Goal: Task Accomplishment & Management: Use online tool/utility

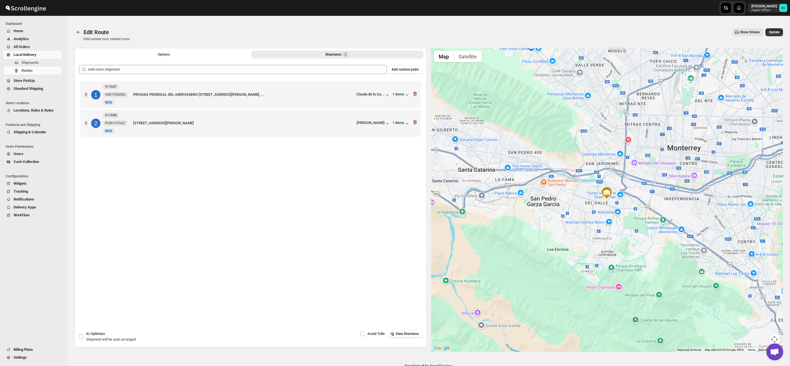
click at [25, 54] on span "Local Delivery" at bounding box center [25, 54] width 23 height 4
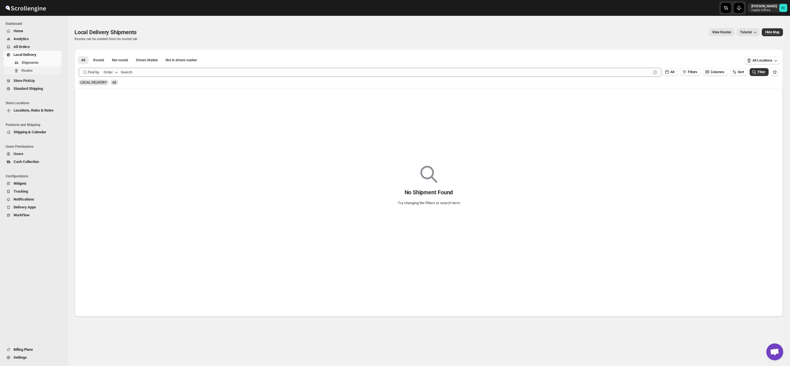
click at [32, 71] on span "Routes" at bounding box center [26, 70] width 11 height 4
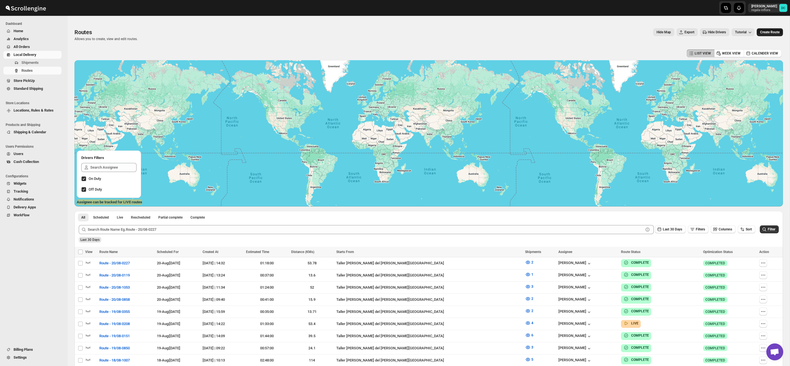
click at [761, 32] on span "Create Route" at bounding box center [769, 32] width 19 height 5
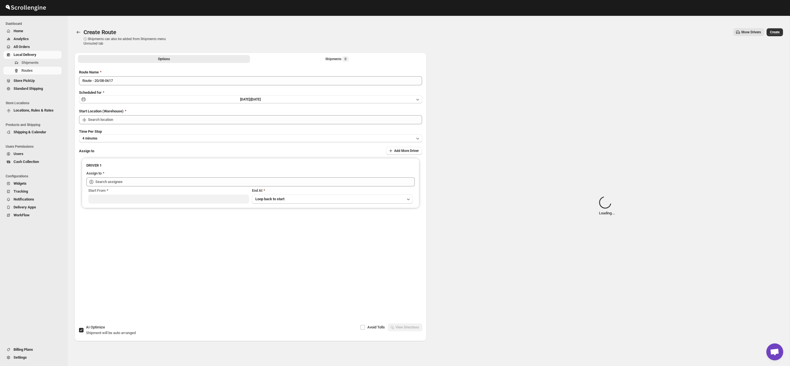
type input "Taller [PERSON_NAME] del [PERSON_NAME][GEOGRAPHIC_DATA]"
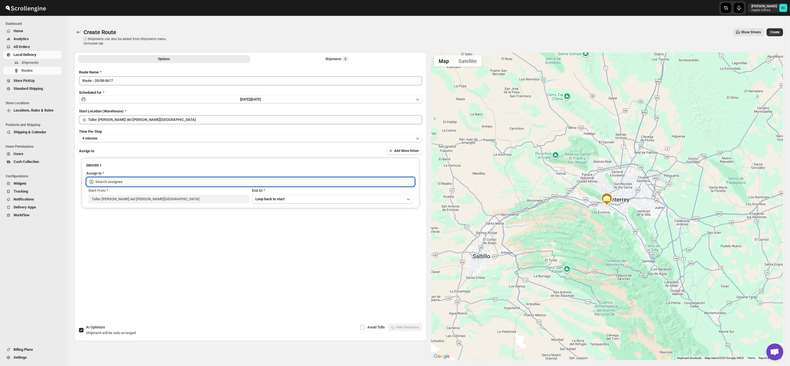
click at [110, 179] on input "text" at bounding box center [254, 181] width 319 height 9
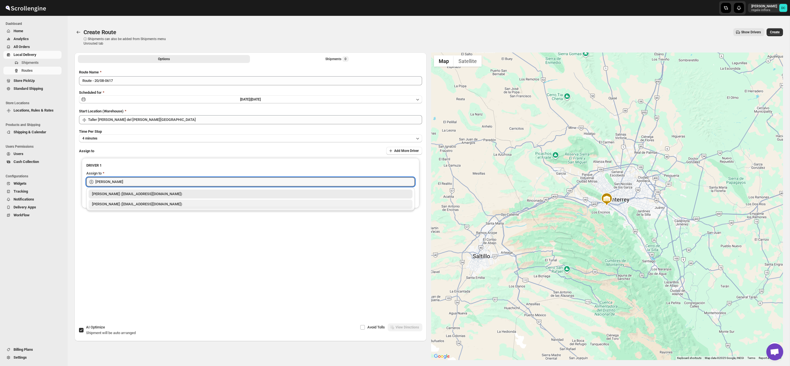
click at [110, 202] on div "[PERSON_NAME] ([EMAIL_ADDRESS][DOMAIN_NAME])" at bounding box center [250, 204] width 317 height 6
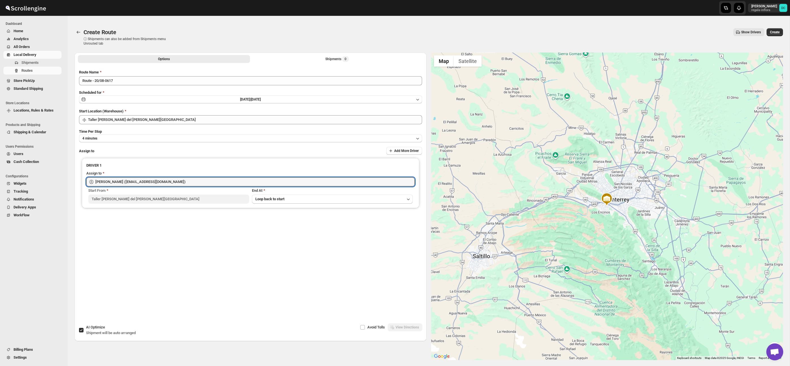
type input "[PERSON_NAME] ([EMAIL_ADDRESS][DOMAIN_NAME])"
drag, startPoint x: 354, startPoint y: 63, endPoint x: 347, endPoint y: 59, distance: 7.5
click at [352, 62] on div "Options Shipments 0 More views Options Shipments 0 More views" at bounding box center [250, 58] width 352 height 12
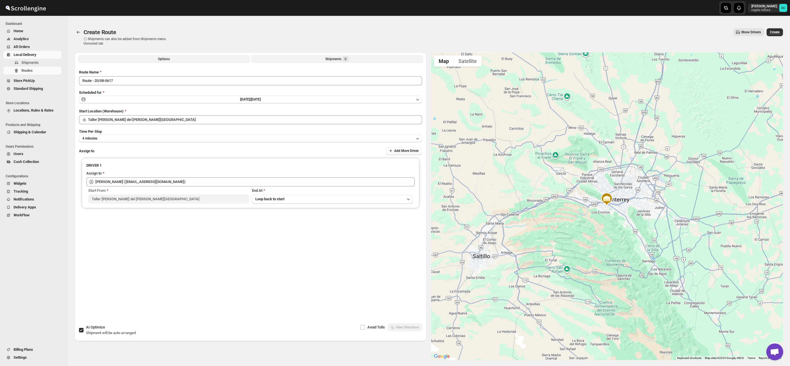
click at [347, 59] on span "0" at bounding box center [345, 59] width 6 height 6
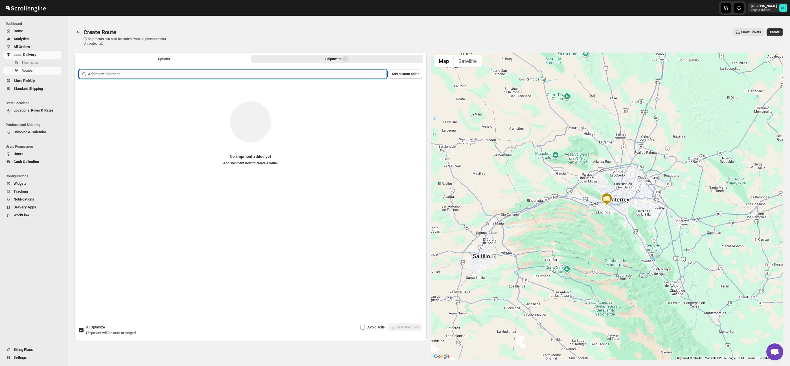
click at [192, 76] on input "text" at bounding box center [237, 73] width 299 height 9
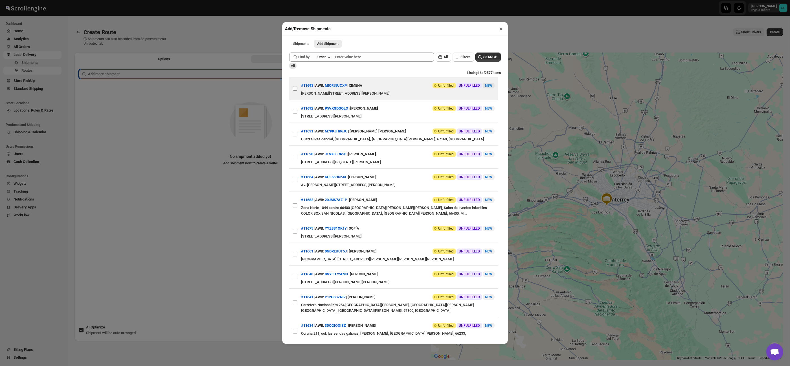
click at [294, 89] on input "View details for 68a65fb6fc41024ff29cea17" at bounding box center [295, 88] width 5 height 5
checkbox input "true"
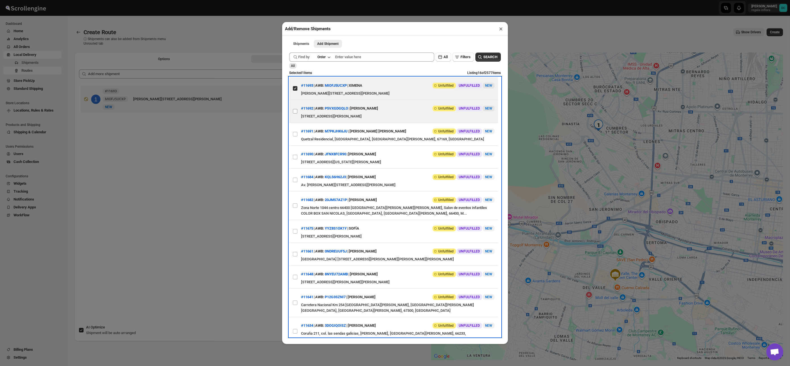
click at [295, 109] on span at bounding box center [295, 111] width 5 height 5
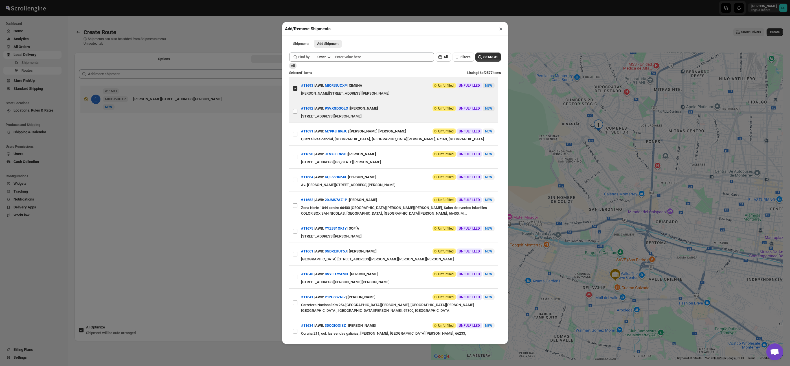
click at [295, 109] on input "View details for 68a649d5fc41024ff29ce092" at bounding box center [295, 111] width 5 height 5
checkbox input "true"
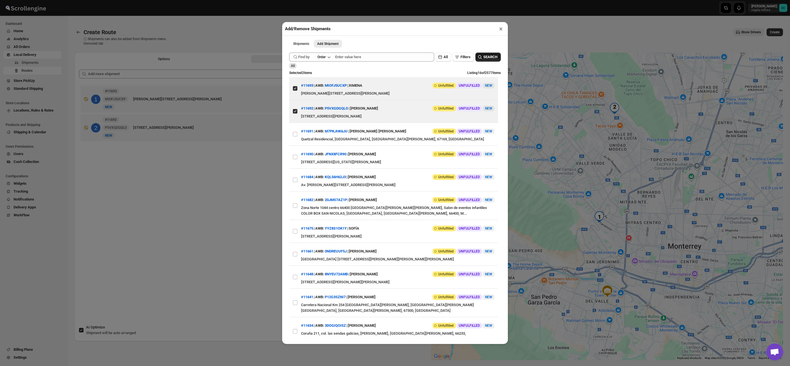
click at [490, 57] on span "SEARCH" at bounding box center [490, 57] width 14 height 6
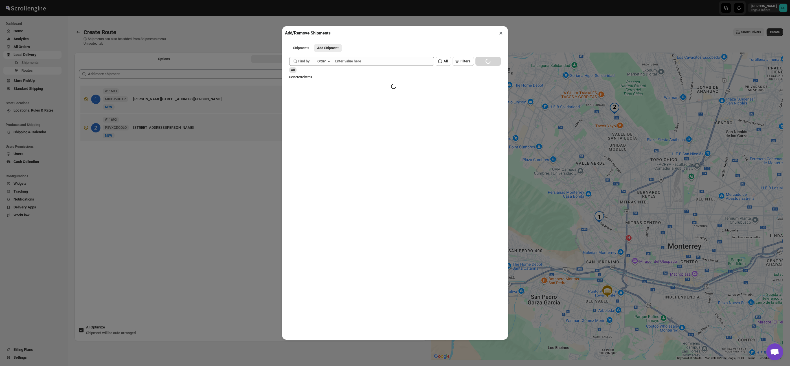
click at [503, 32] on button "×" at bounding box center [501, 33] width 8 height 8
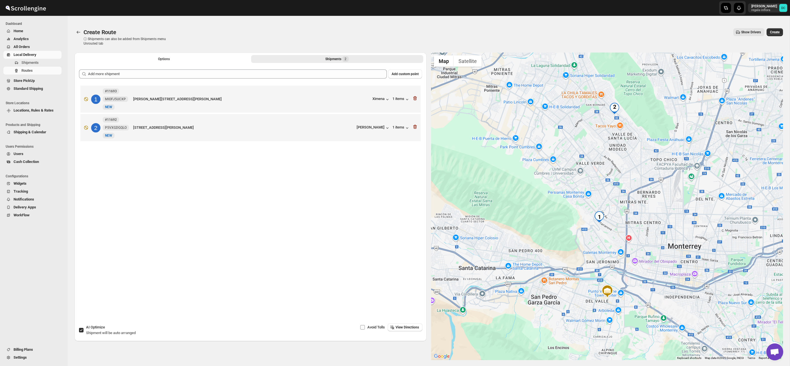
click at [370, 327] on span "Avoid Tolls" at bounding box center [375, 327] width 17 height 4
click at [365, 327] on input "Avoid Tolls" at bounding box center [362, 327] width 5 height 5
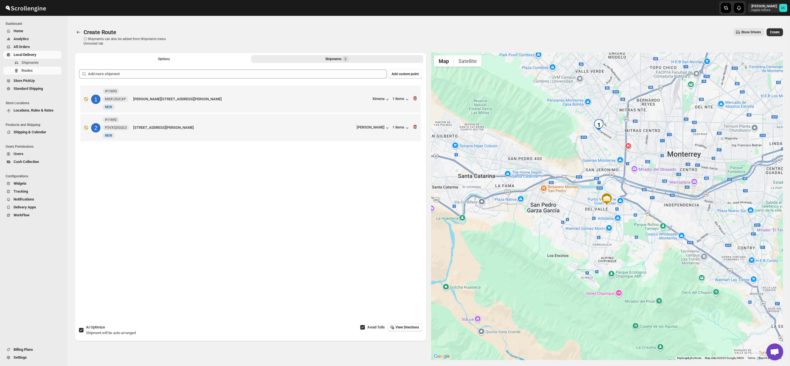
drag, startPoint x: 369, startPoint y: 327, endPoint x: 356, endPoint y: 327, distance: 13.3
click at [369, 327] on span "Avoid Tolls" at bounding box center [375, 327] width 17 height 4
click at [365, 327] on input "Avoid Tolls" at bounding box center [362, 327] width 5 height 5
checkbox input "false"
click at [771, 33] on span "Create" at bounding box center [775, 32] width 10 height 5
